Goal: Information Seeking & Learning: Learn about a topic

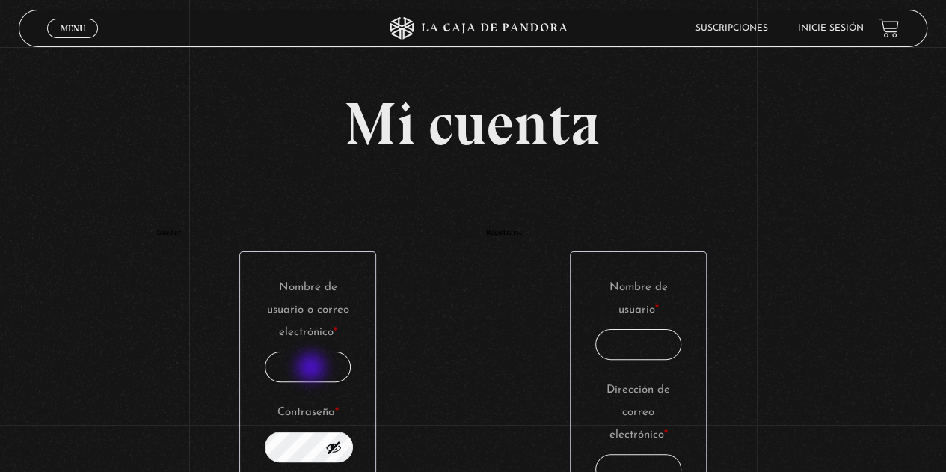
click at [312, 368] on input "Nombre de usuario o correo electrónico * Obligatorio" at bounding box center [308, 366] width 87 height 31
type input "[EMAIL_ADDRESS][DOMAIN_NAME]"
click at [342, 448] on button "Mostrar contraseña" at bounding box center [333, 447] width 16 height 16
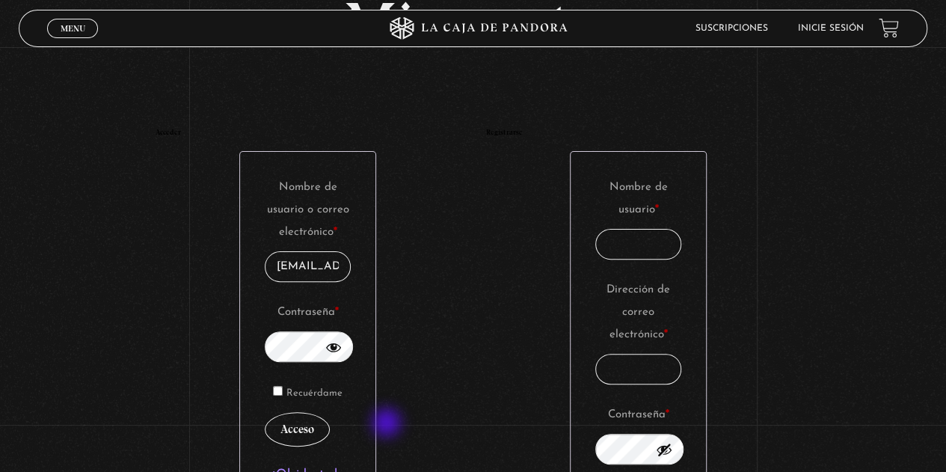
scroll to position [149, 0]
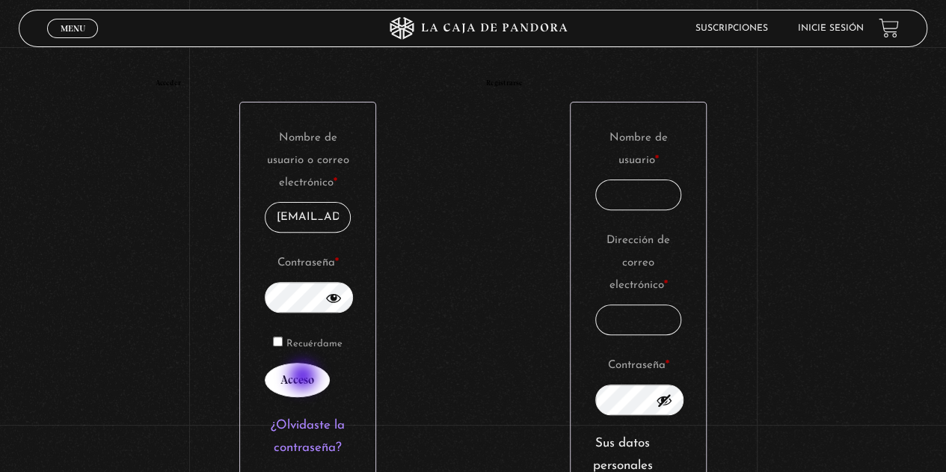
click at [304, 377] on button "Acceso" at bounding box center [297, 380] width 65 height 34
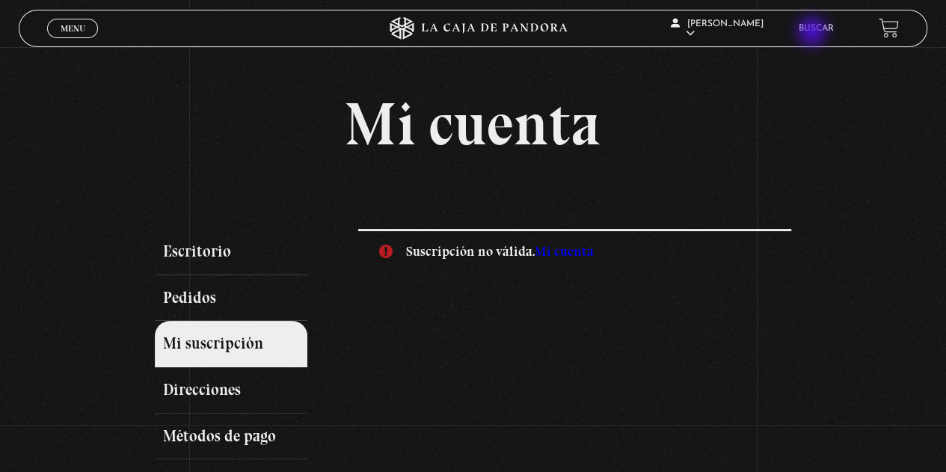
click at [813, 33] on link "Buscar" at bounding box center [815, 28] width 35 height 9
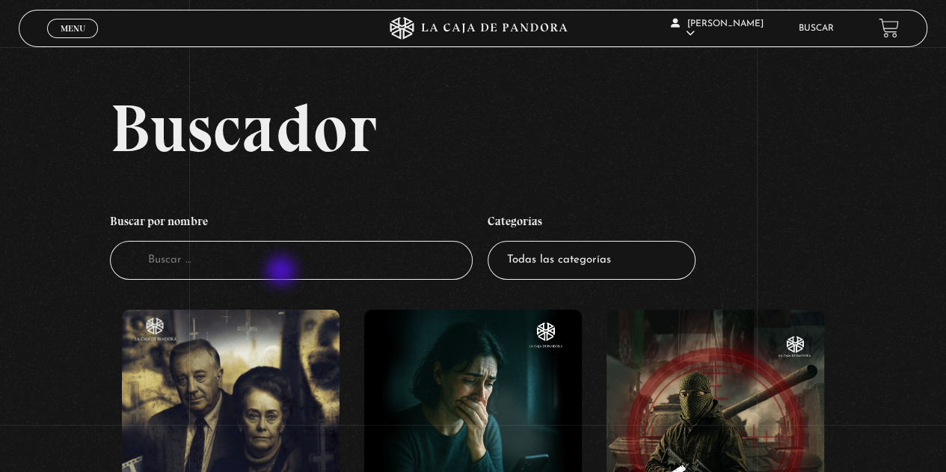
click at [283, 272] on input "Buscador" at bounding box center [291, 261] width 363 height 40
type input "op abadon"
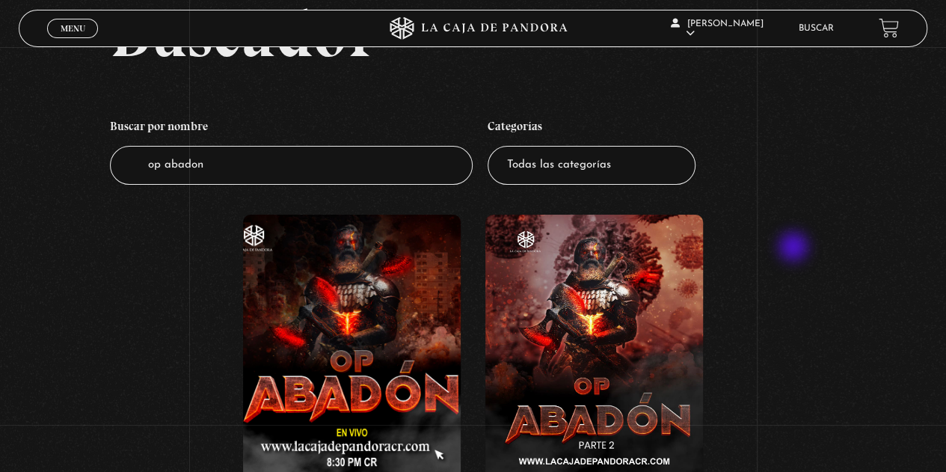
scroll to position [149, 0]
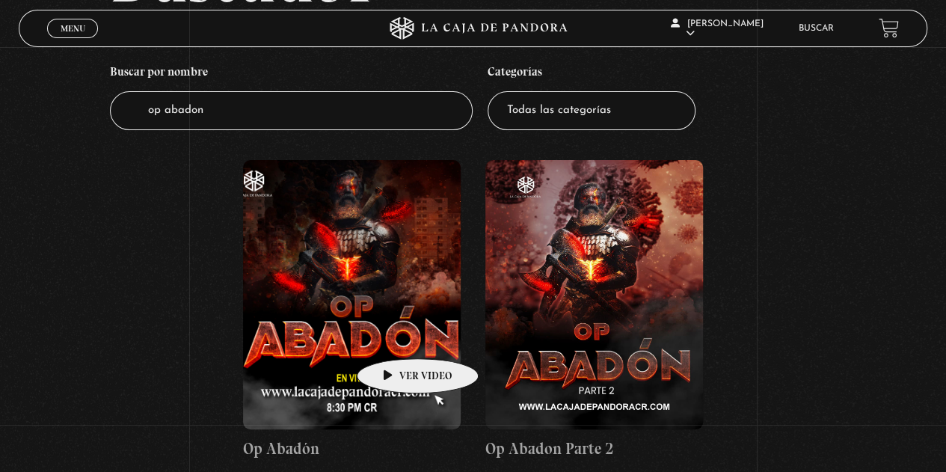
click at [394, 336] on figure at bounding box center [352, 294] width 218 height 269
